Goal: Transaction & Acquisition: Purchase product/service

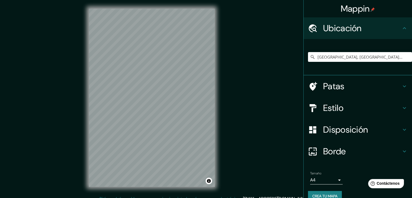
click at [328, 194] on font "Crea tu mapa" at bounding box center [325, 196] width 25 height 5
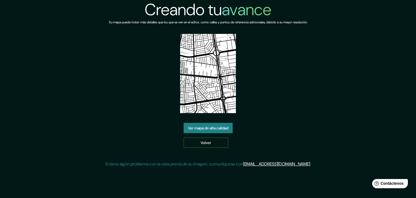
click at [221, 137] on link "Volver" at bounding box center [206, 142] width 45 height 10
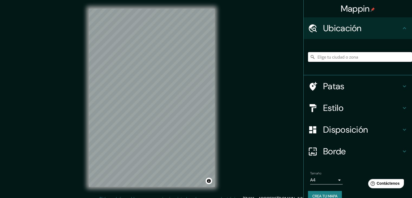
click at [363, 56] on input "Elige tu ciudad o zona" at bounding box center [360, 57] width 104 height 10
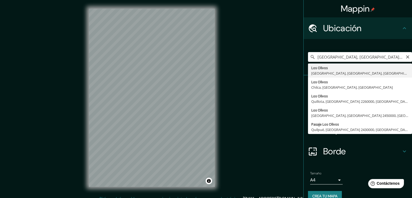
type input "[GEOGRAPHIC_DATA], [GEOGRAPHIC_DATA], [GEOGRAPHIC_DATA], [GEOGRAPHIC_DATA]"
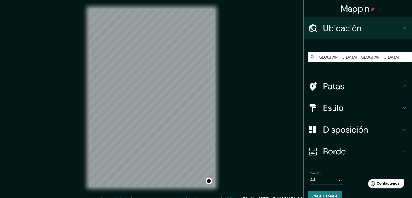
click at [234, 113] on div "Mappin Ubicación Los Olivos, Lima, Provincia de Lima, Perú Patas Estilo Disposi…" at bounding box center [206, 102] width 412 height 204
click at [327, 194] on font "Crea tu mapa" at bounding box center [325, 196] width 25 height 5
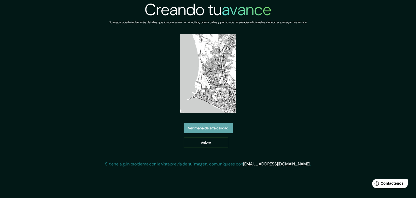
click at [209, 124] on font "Ver mapa de alta calidad" at bounding box center [208, 127] width 40 height 7
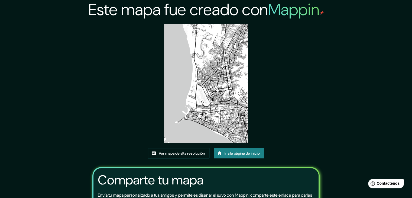
click at [193, 153] on font "Ver mapa de alta resolución" at bounding box center [182, 153] width 46 height 5
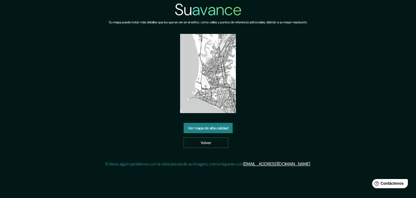
click at [217, 141] on link "Volver" at bounding box center [206, 142] width 45 height 10
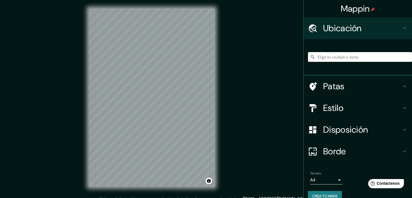
click at [317, 58] on input "Elige tu ciudad o zona" at bounding box center [360, 57] width 104 height 10
click at [316, 58] on input "Elige tu ciudad o zona" at bounding box center [360, 57] width 104 height 10
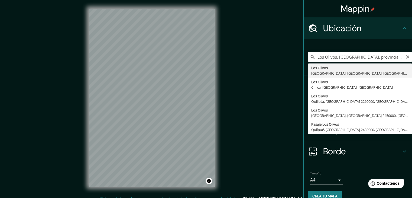
type input "[GEOGRAPHIC_DATA], [GEOGRAPHIC_DATA], [GEOGRAPHIC_DATA], [GEOGRAPHIC_DATA]"
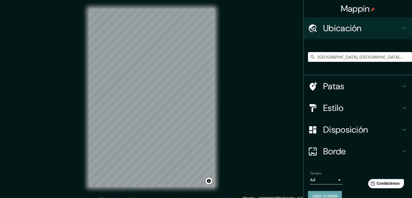
click at [325, 195] on font "Crea tu mapa" at bounding box center [325, 196] width 25 height 5
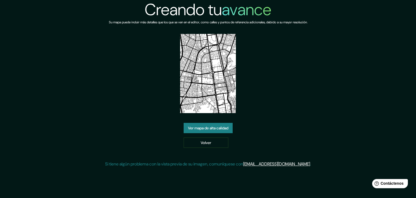
click at [199, 127] on font "Ver mapa de alta calidad" at bounding box center [208, 127] width 40 height 5
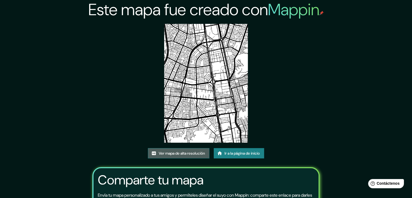
click at [172, 151] on font "Ver mapa de alta resolución" at bounding box center [182, 153] width 46 height 5
